Goal: Navigation & Orientation: Find specific page/section

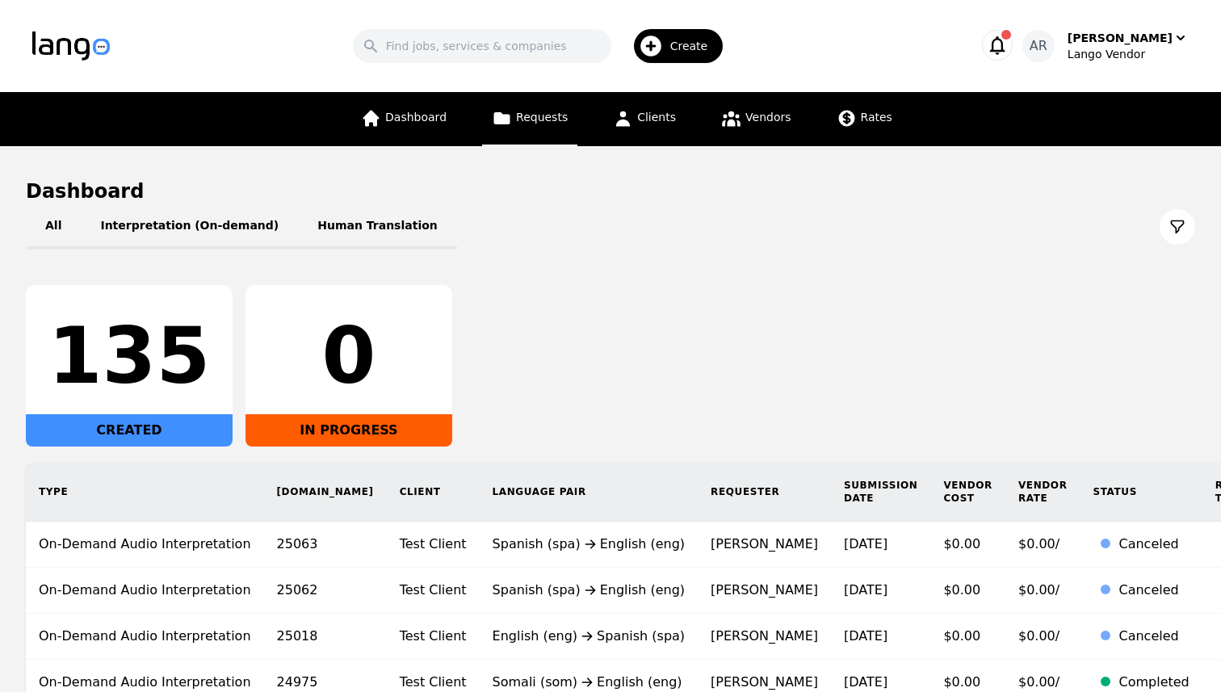
click at [547, 116] on span "Requests" at bounding box center [542, 117] width 52 height 13
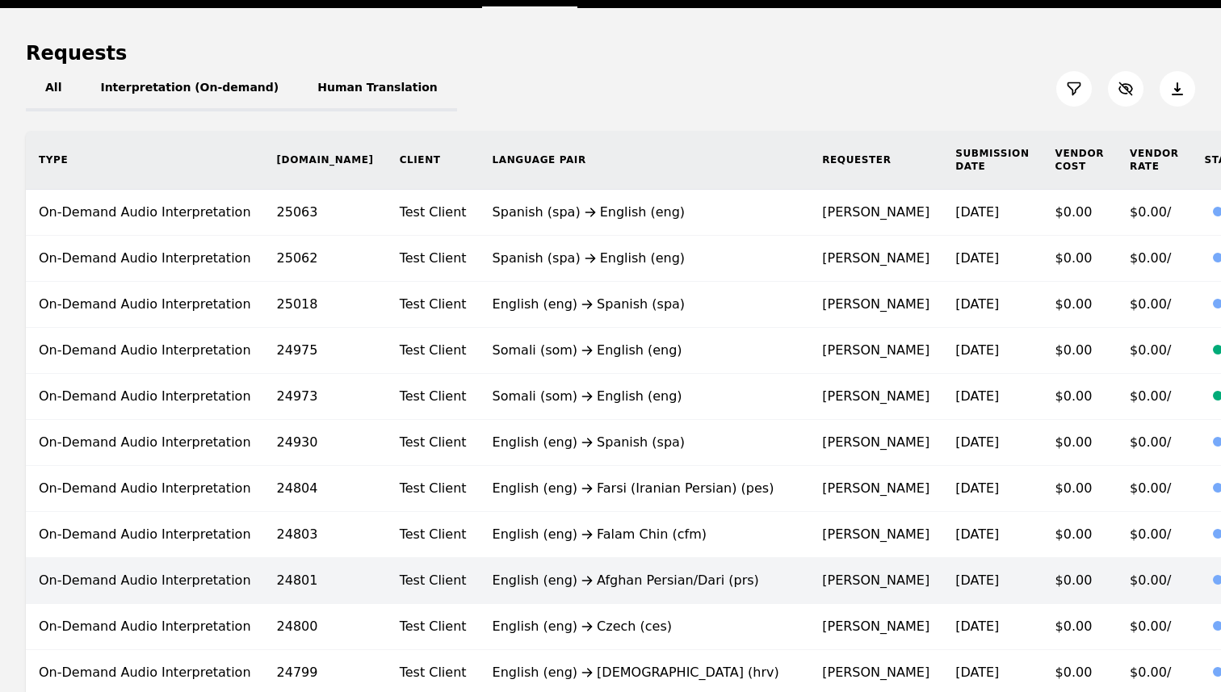
scroll to position [137, 0]
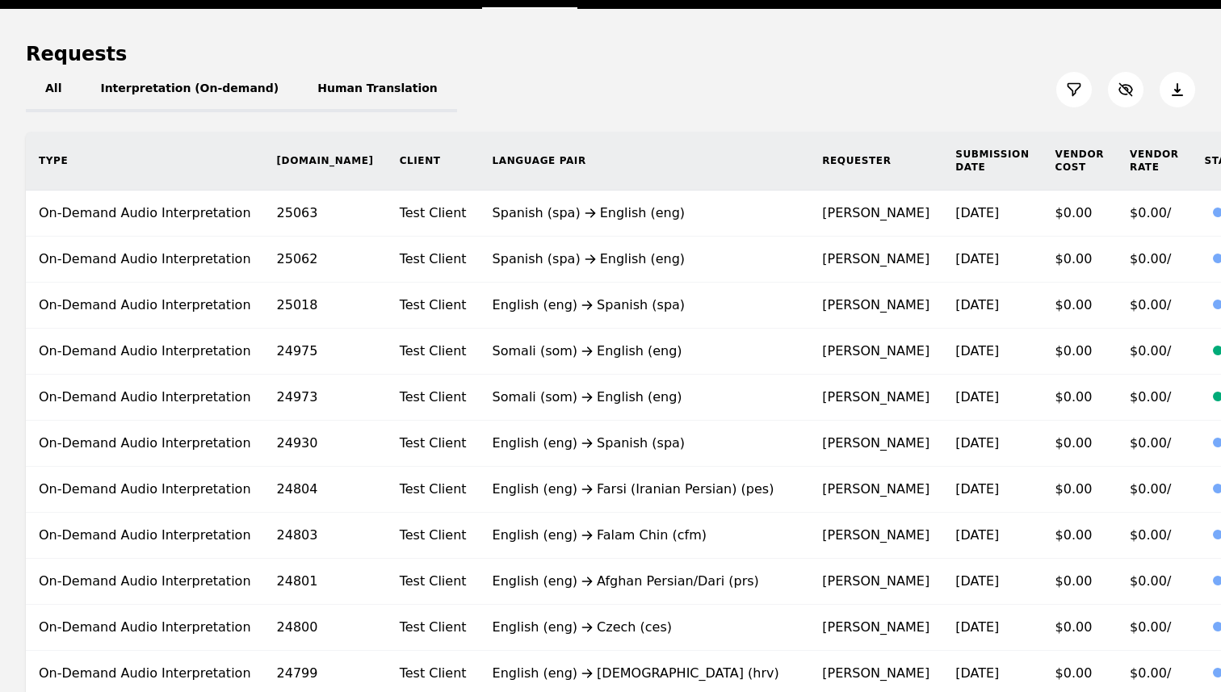
click at [646, 104] on div "All Interpretation (On-demand) Human Translation" at bounding box center [610, 89] width 1169 height 45
